Goal: Task Accomplishment & Management: Manage account settings

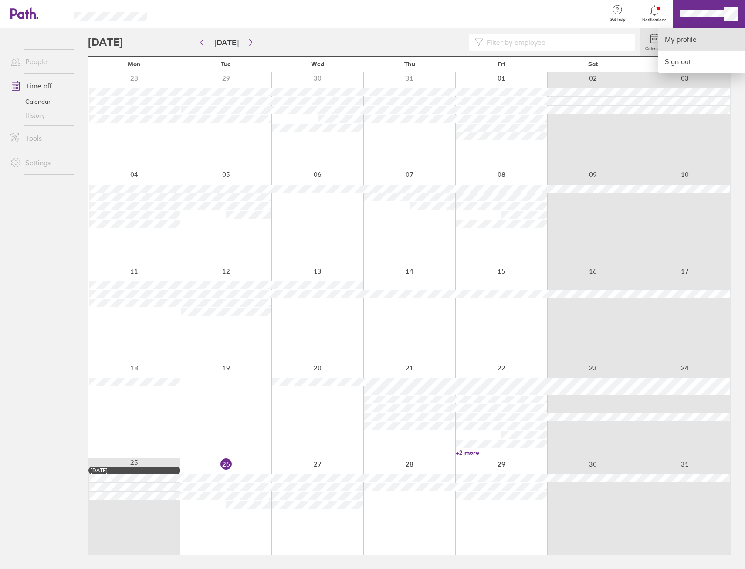
click at [702, 36] on link "My profile" at bounding box center [700, 39] width 87 height 22
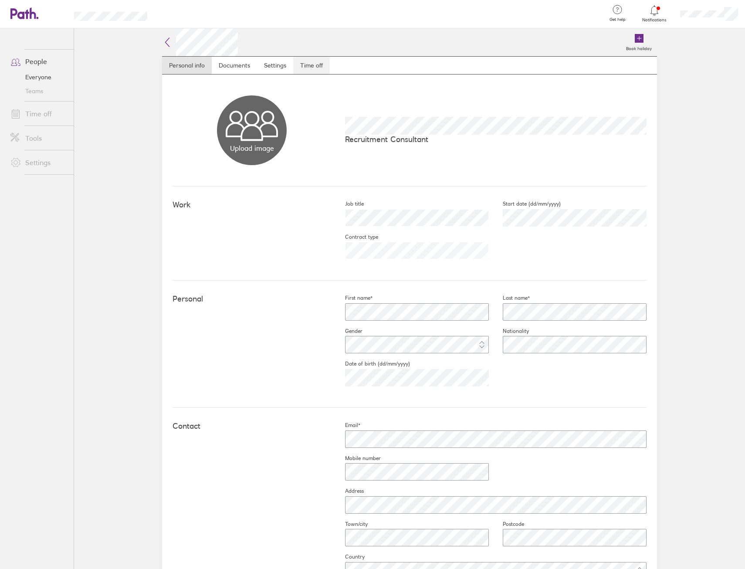
click at [316, 57] on link "Time off" at bounding box center [311, 65] width 37 height 17
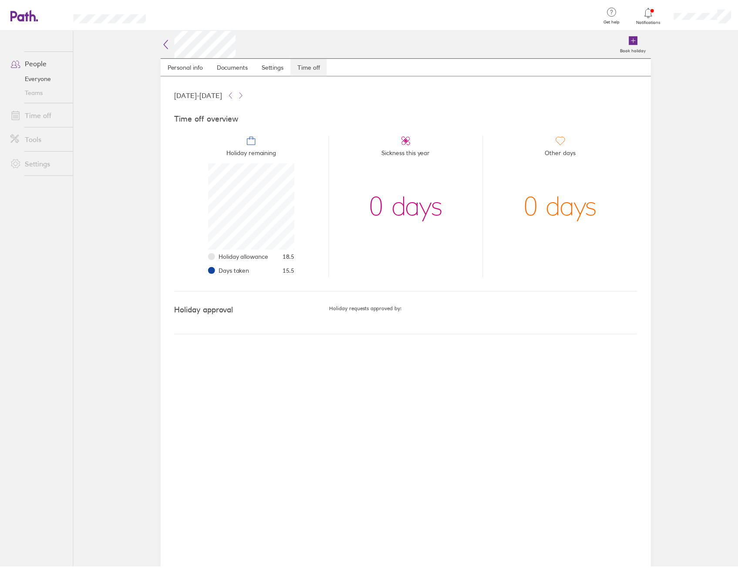
scroll to position [87, 87]
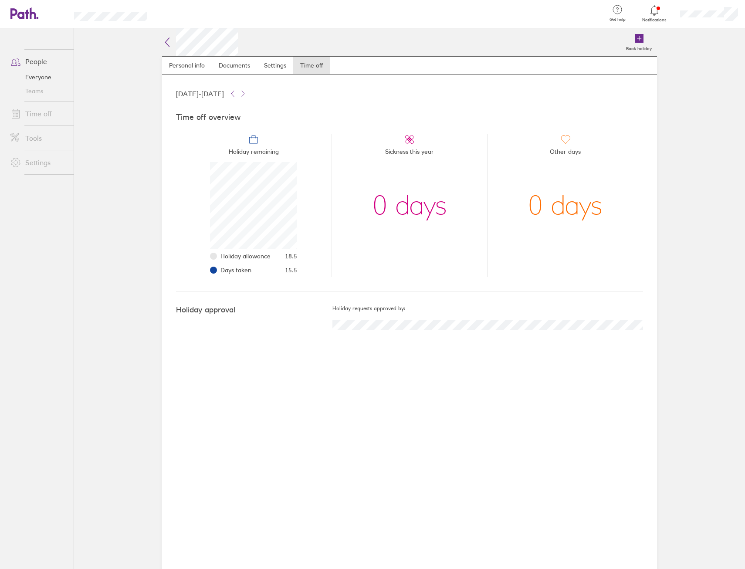
click at [168, 44] on icon at bounding box center [167, 42] width 10 height 10
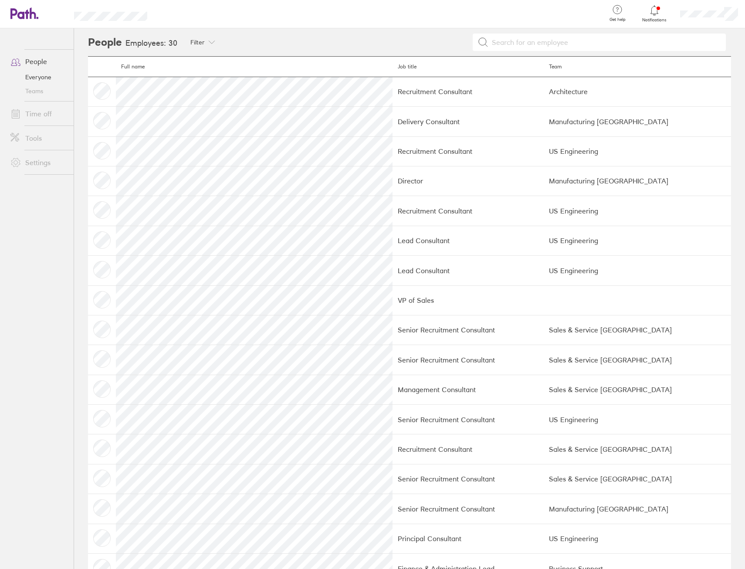
click at [43, 120] on link "Time off" at bounding box center [38, 113] width 70 height 17
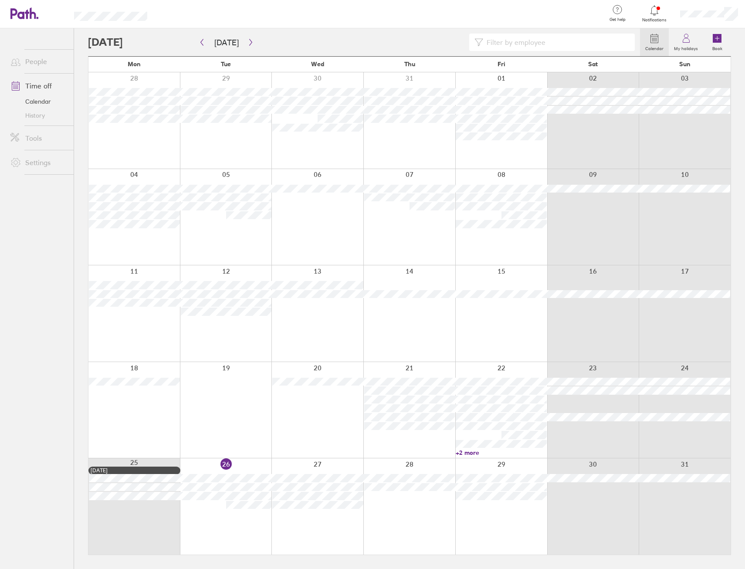
click at [658, 22] on span "Notifications" at bounding box center [654, 19] width 28 height 5
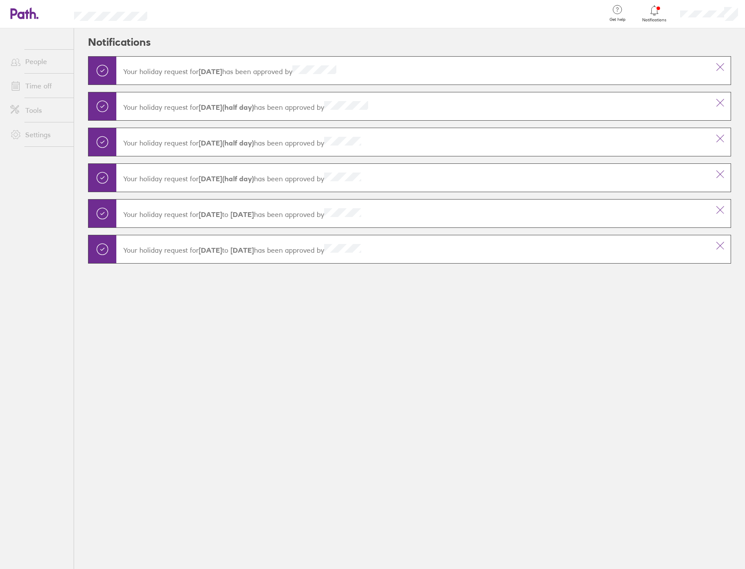
click at [660, 21] on span "Notifications" at bounding box center [654, 19] width 28 height 5
click at [35, 82] on link "Time off" at bounding box center [38, 85] width 70 height 17
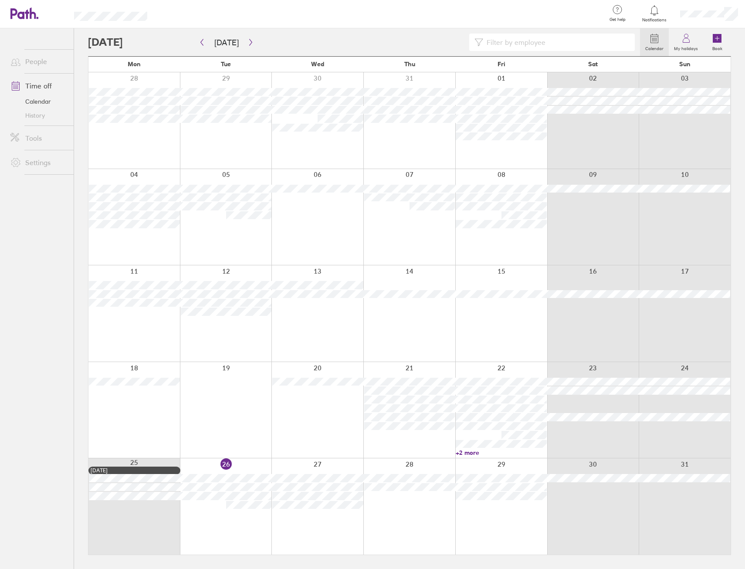
click at [241, 32] on div "Calendar My holidays Book" at bounding box center [409, 42] width 643 height 28
click at [245, 35] on button "button" at bounding box center [250, 42] width 11 height 14
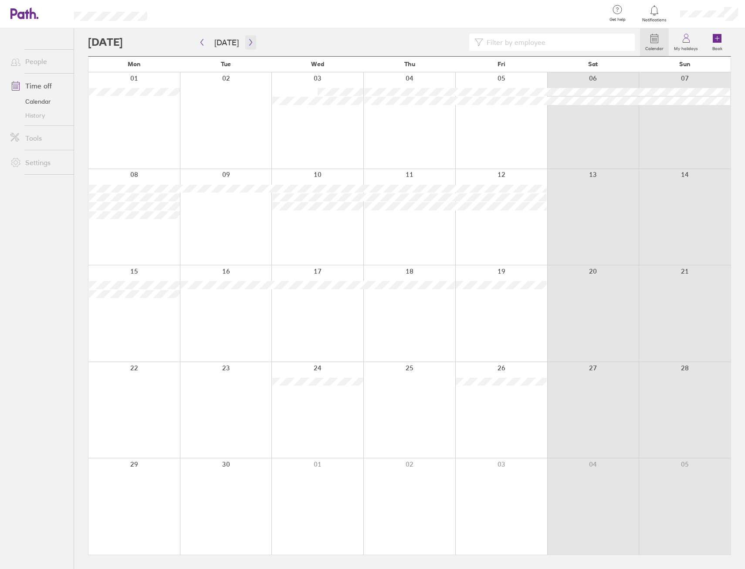
click at [248, 39] on icon "button" at bounding box center [250, 42] width 7 height 7
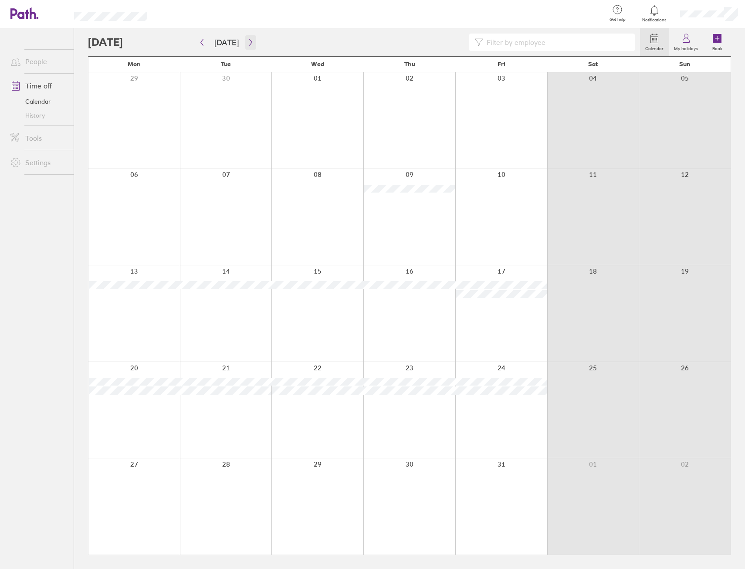
click at [247, 39] on icon "button" at bounding box center [250, 42] width 7 height 7
click at [250, 44] on icon "button" at bounding box center [250, 42] width 7 height 7
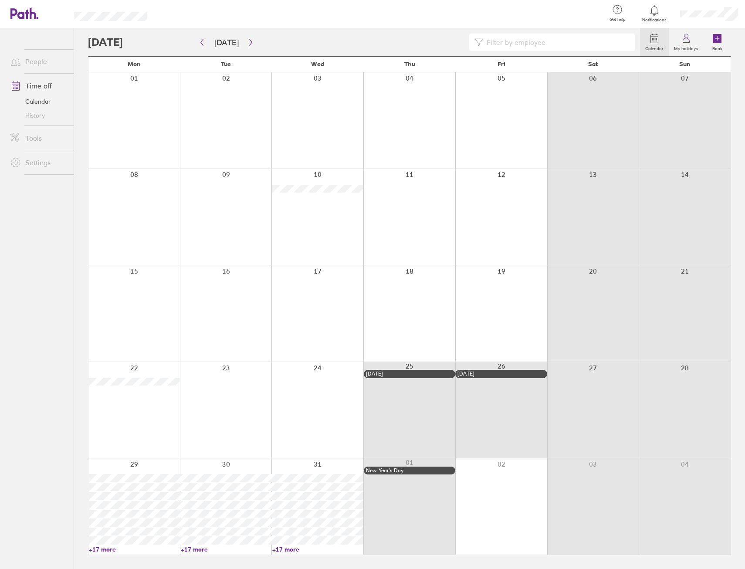
click at [110, 547] on link "+17 more" at bounding box center [134, 549] width 91 height 8
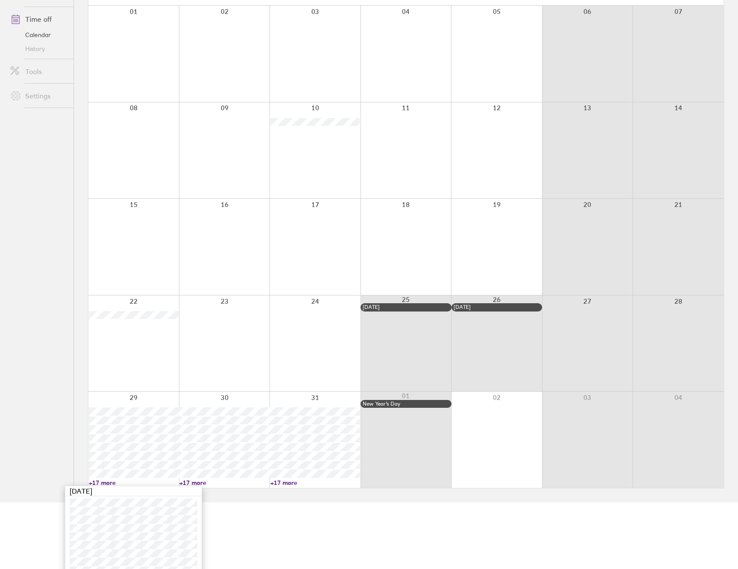
scroll to position [212, 0]
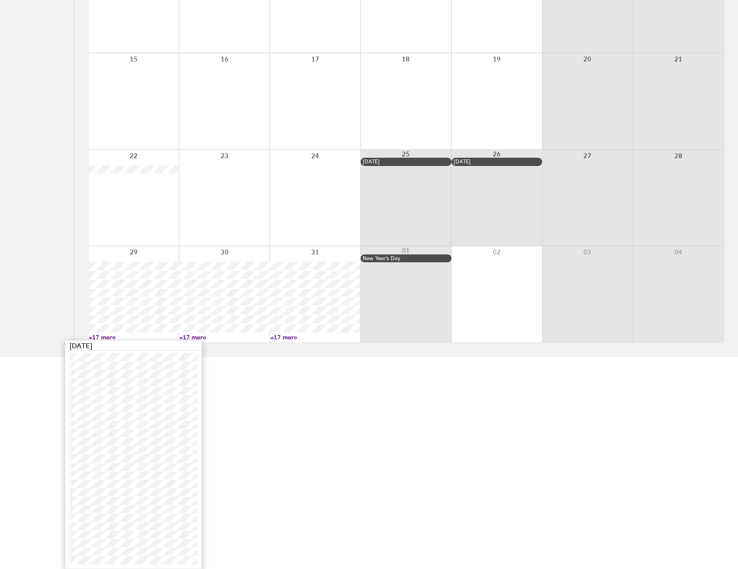
click at [134, 333] on link "+17 more" at bounding box center [134, 337] width 90 height 8
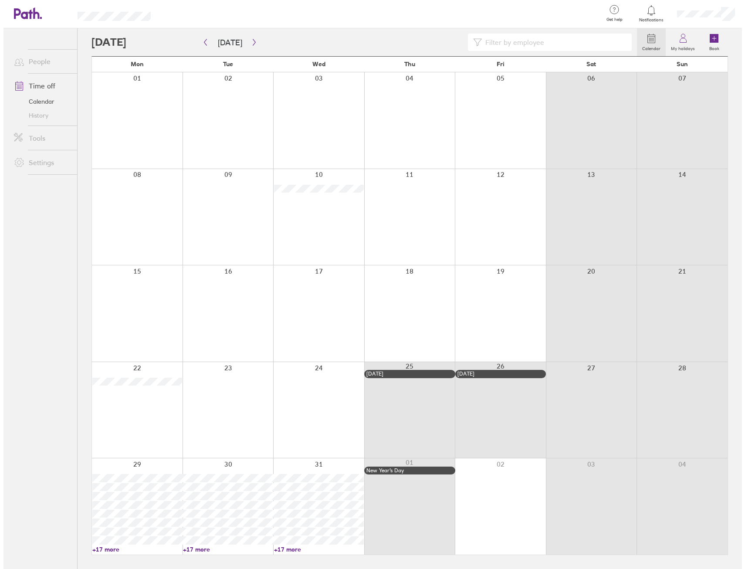
scroll to position [0, 0]
